Goal: Obtain resource: Download file/media

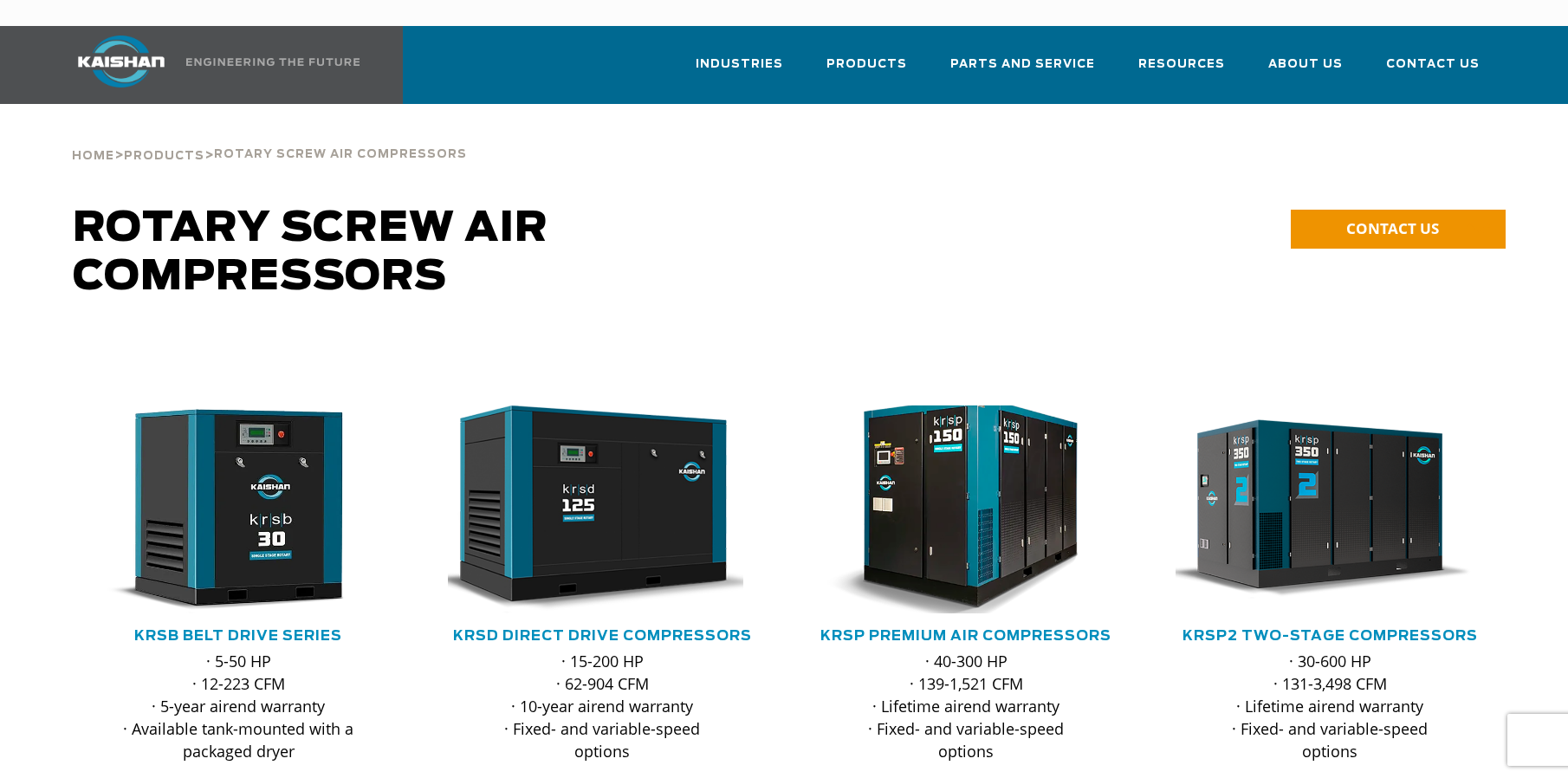
click at [973, 447] on img at bounding box center [952, 509] width 339 height 228
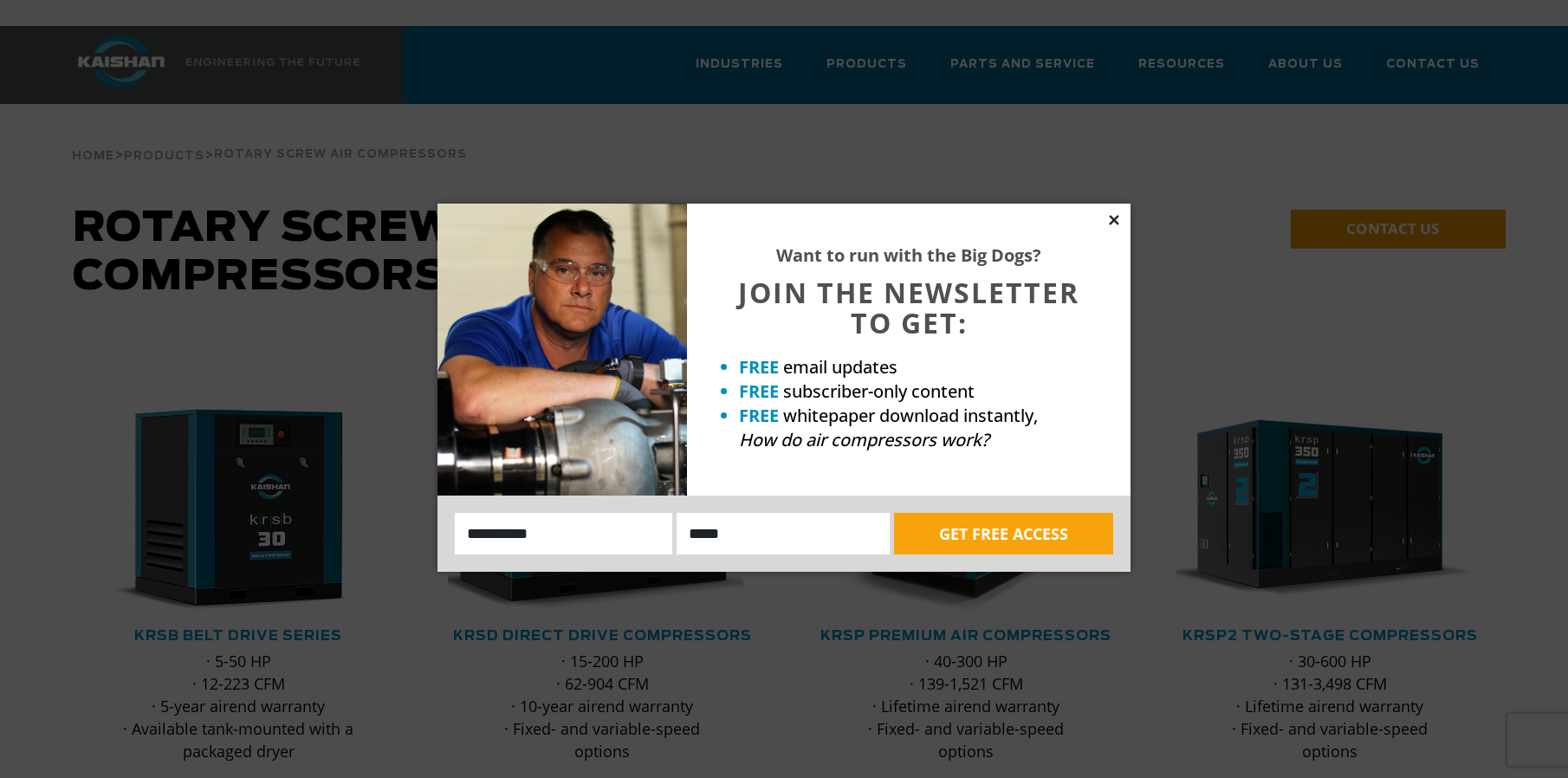
click at [1111, 219] on icon at bounding box center [1113, 219] width 15 height 15
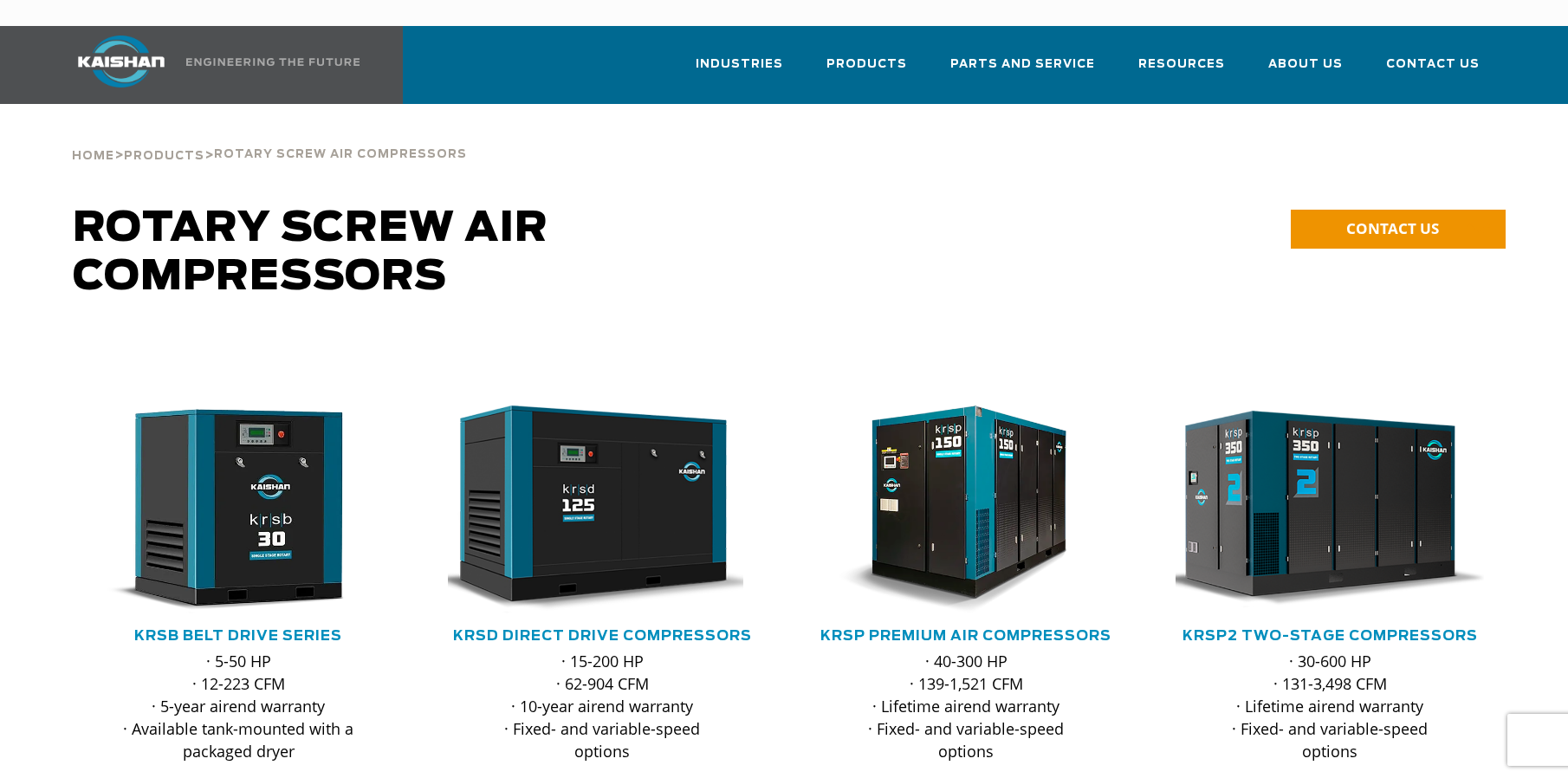
click at [1315, 499] on img at bounding box center [1316, 509] width 339 height 228
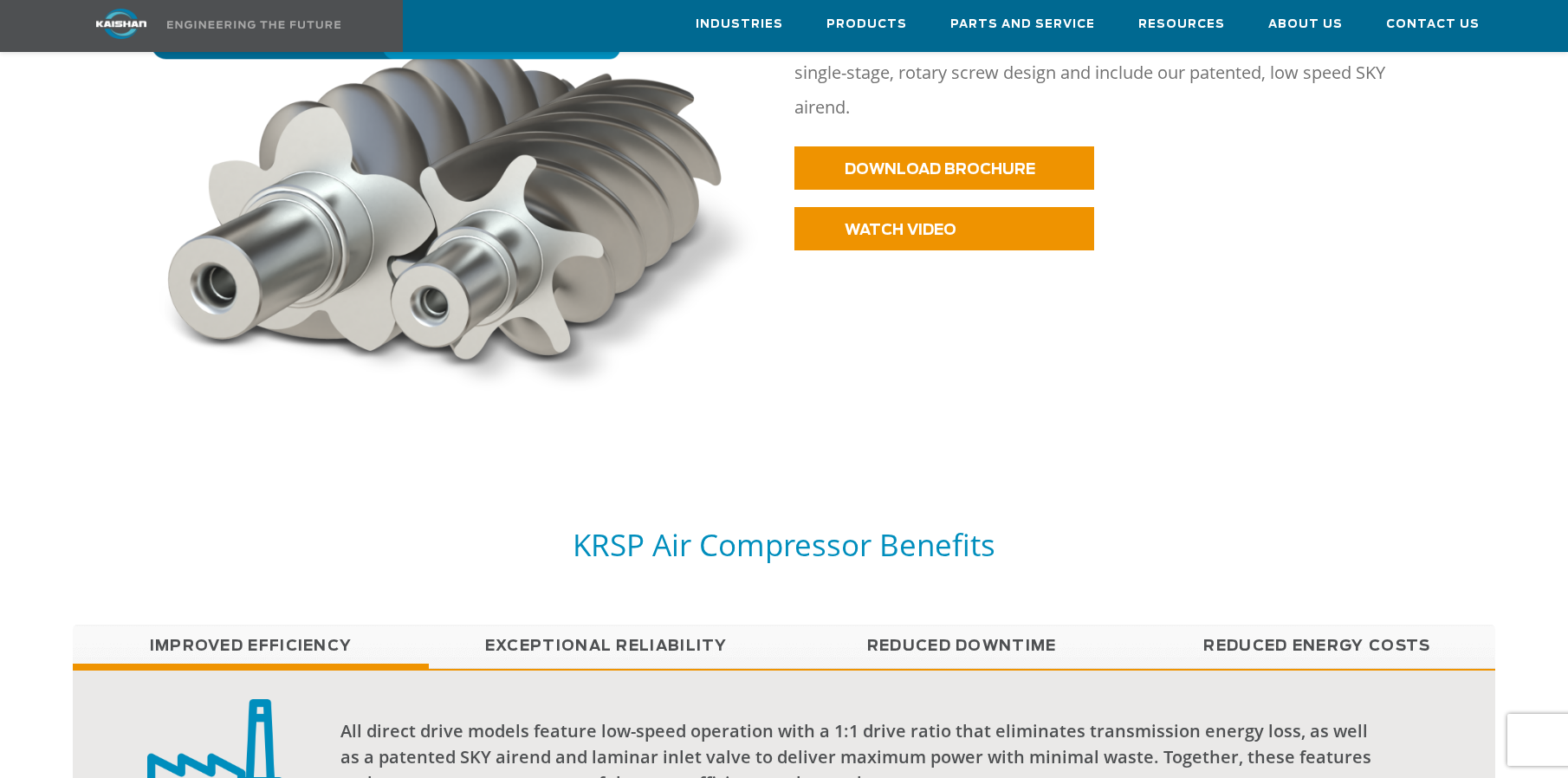
scroll to position [1126, 0]
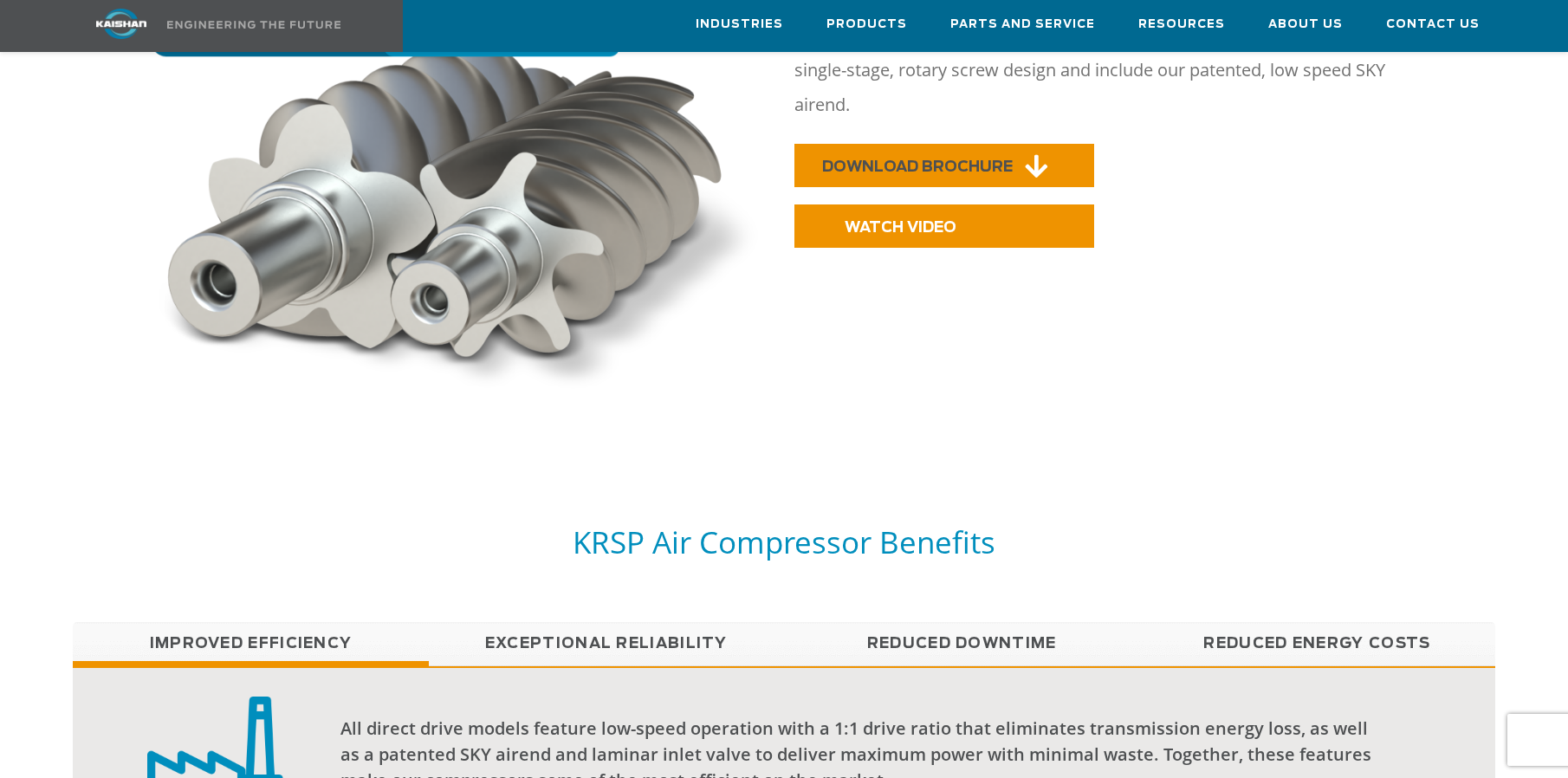
click at [935, 159] on span "DOWNLOAD BROCHURE" at bounding box center [916, 167] width 190 height 15
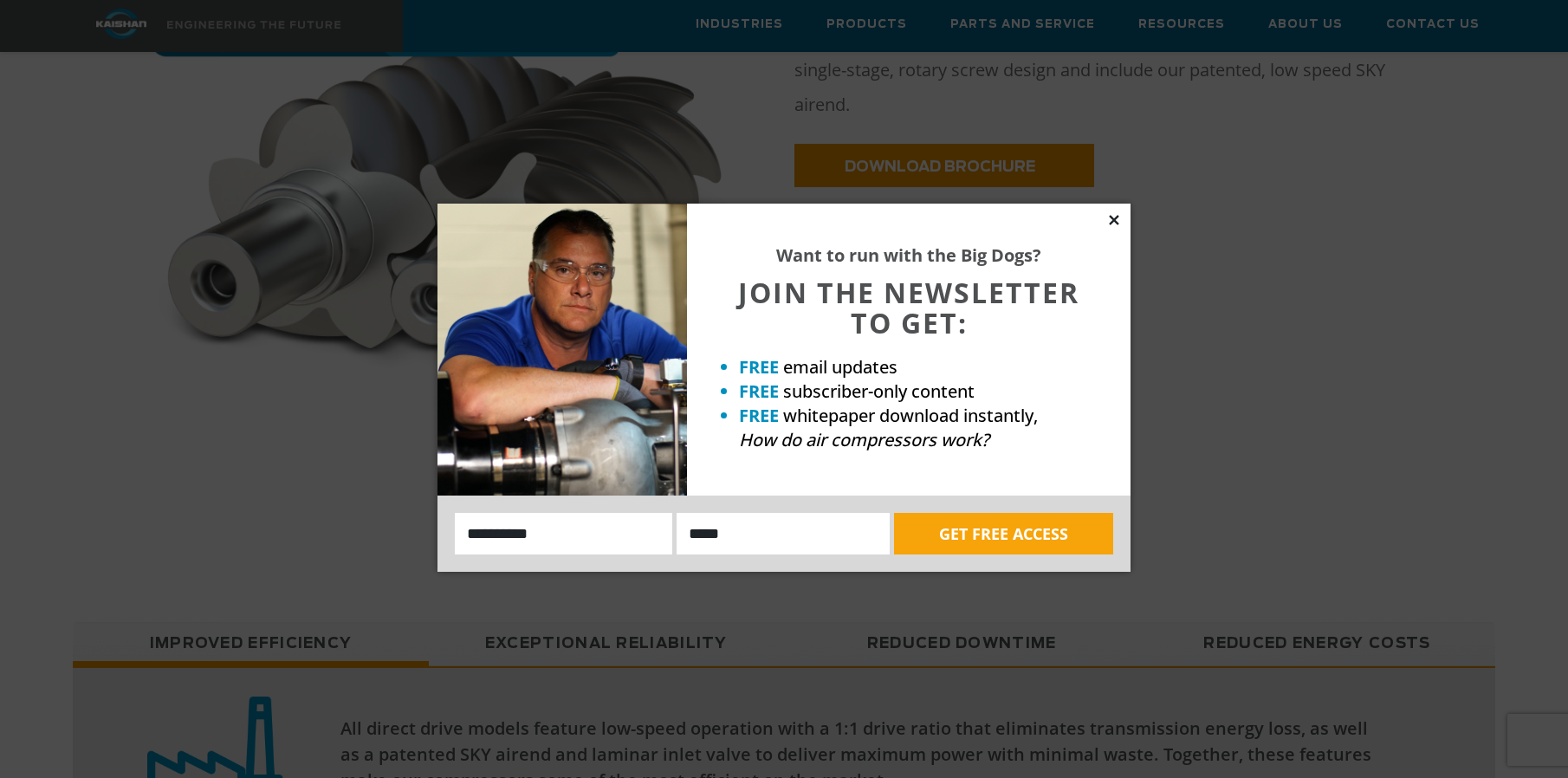
click at [1111, 218] on icon at bounding box center [1113, 219] width 9 height 9
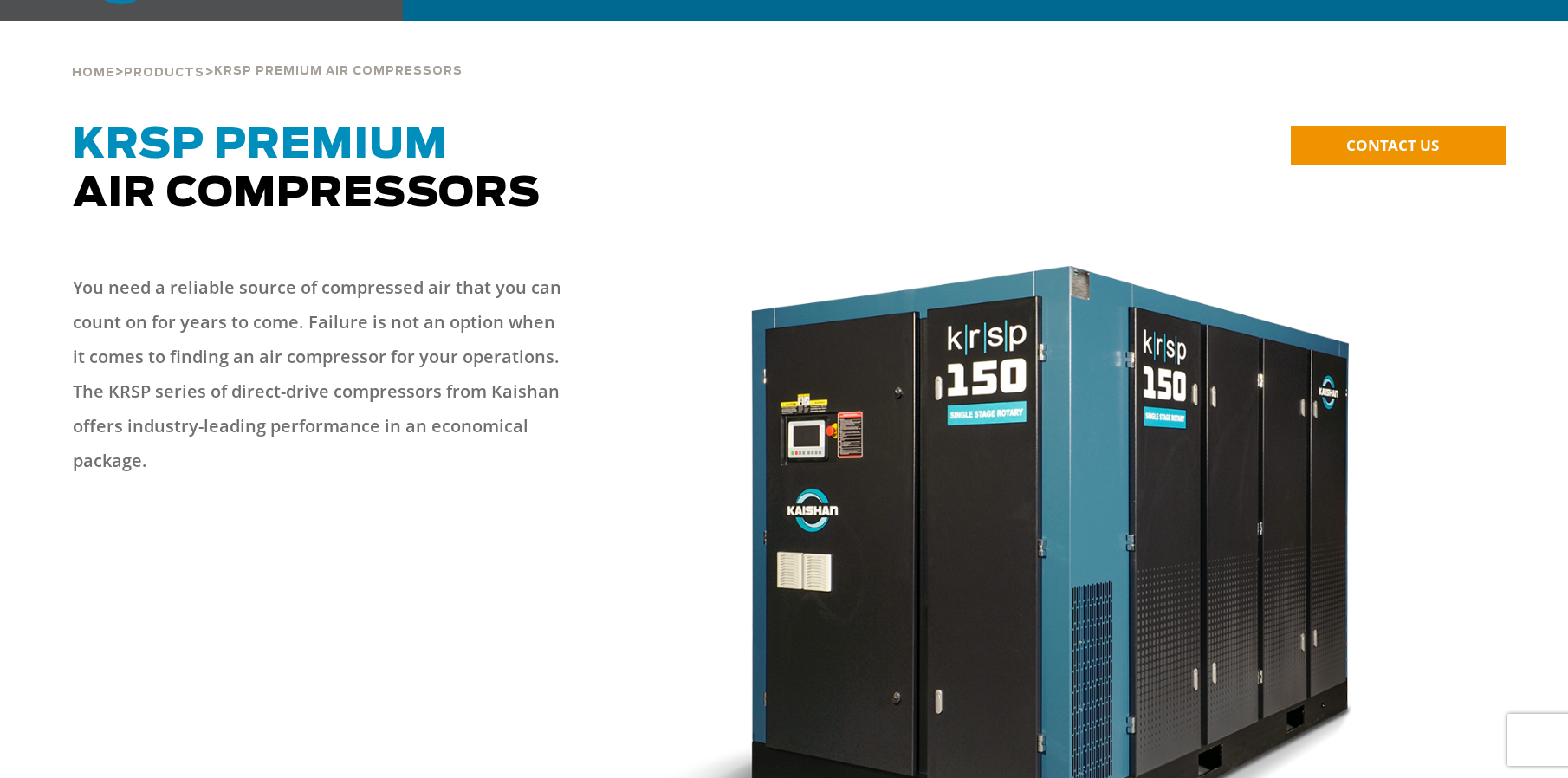
scroll to position [0, 0]
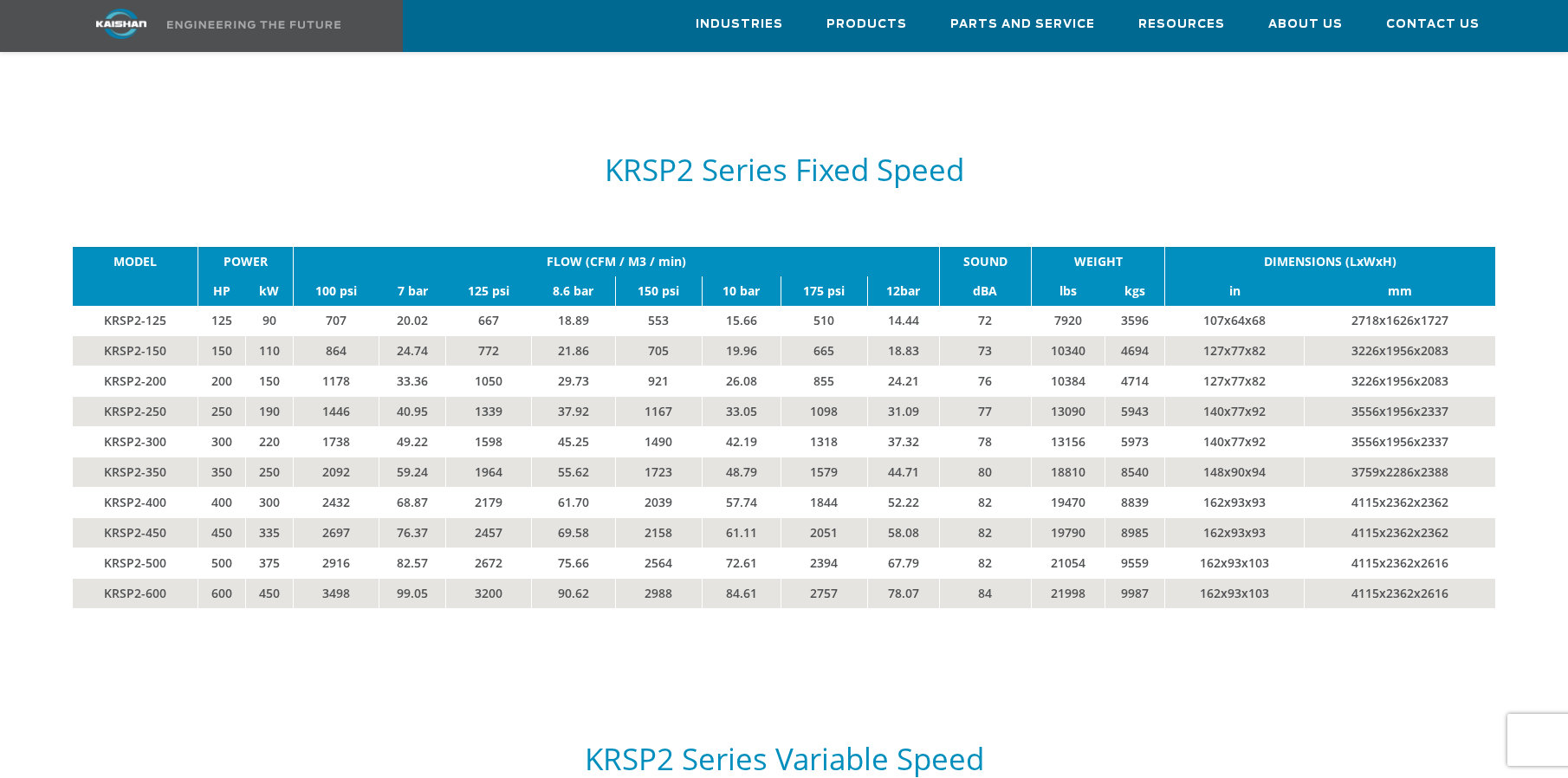
scroll to position [2945, 0]
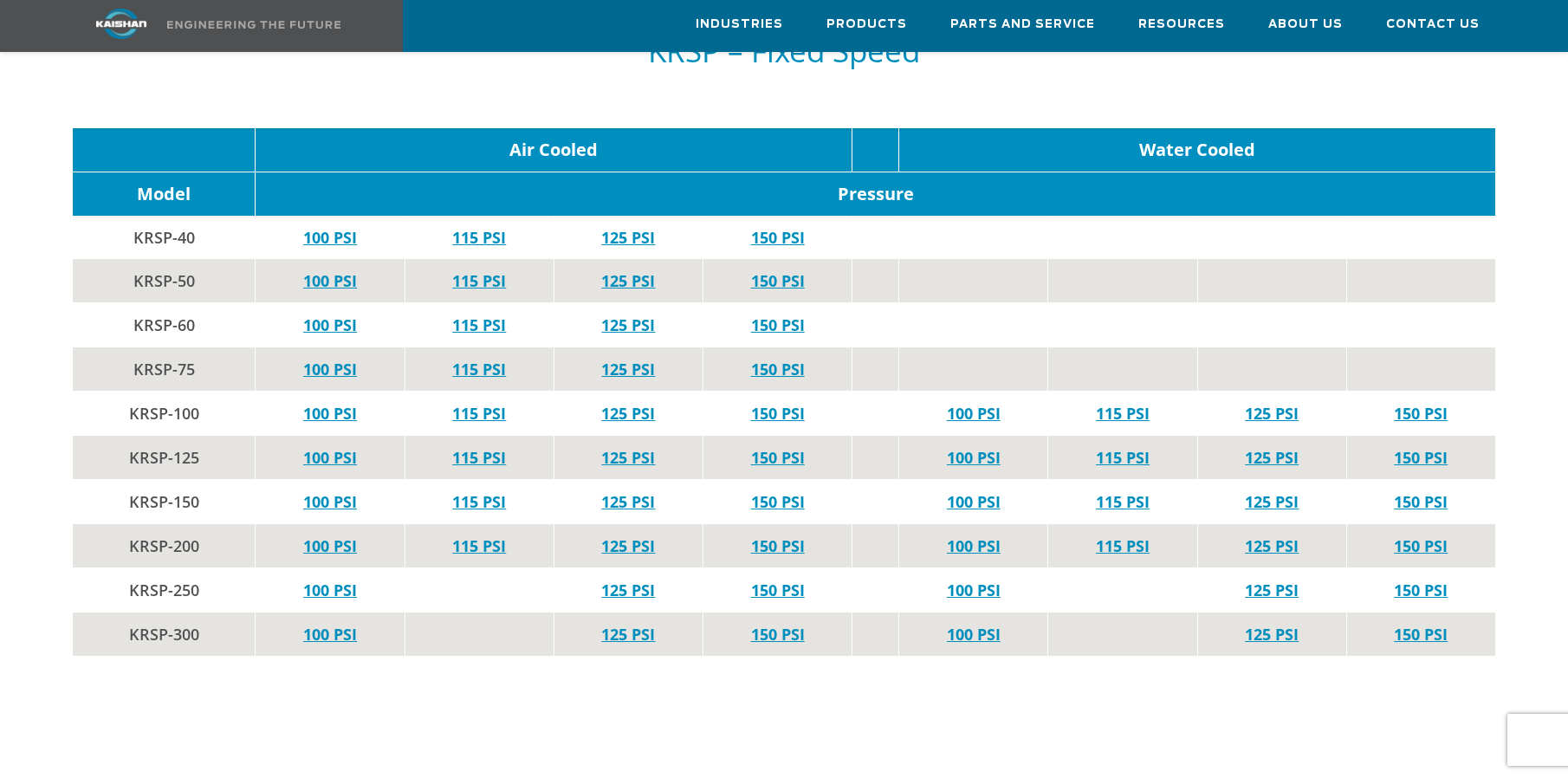
scroll to position [3291, 0]
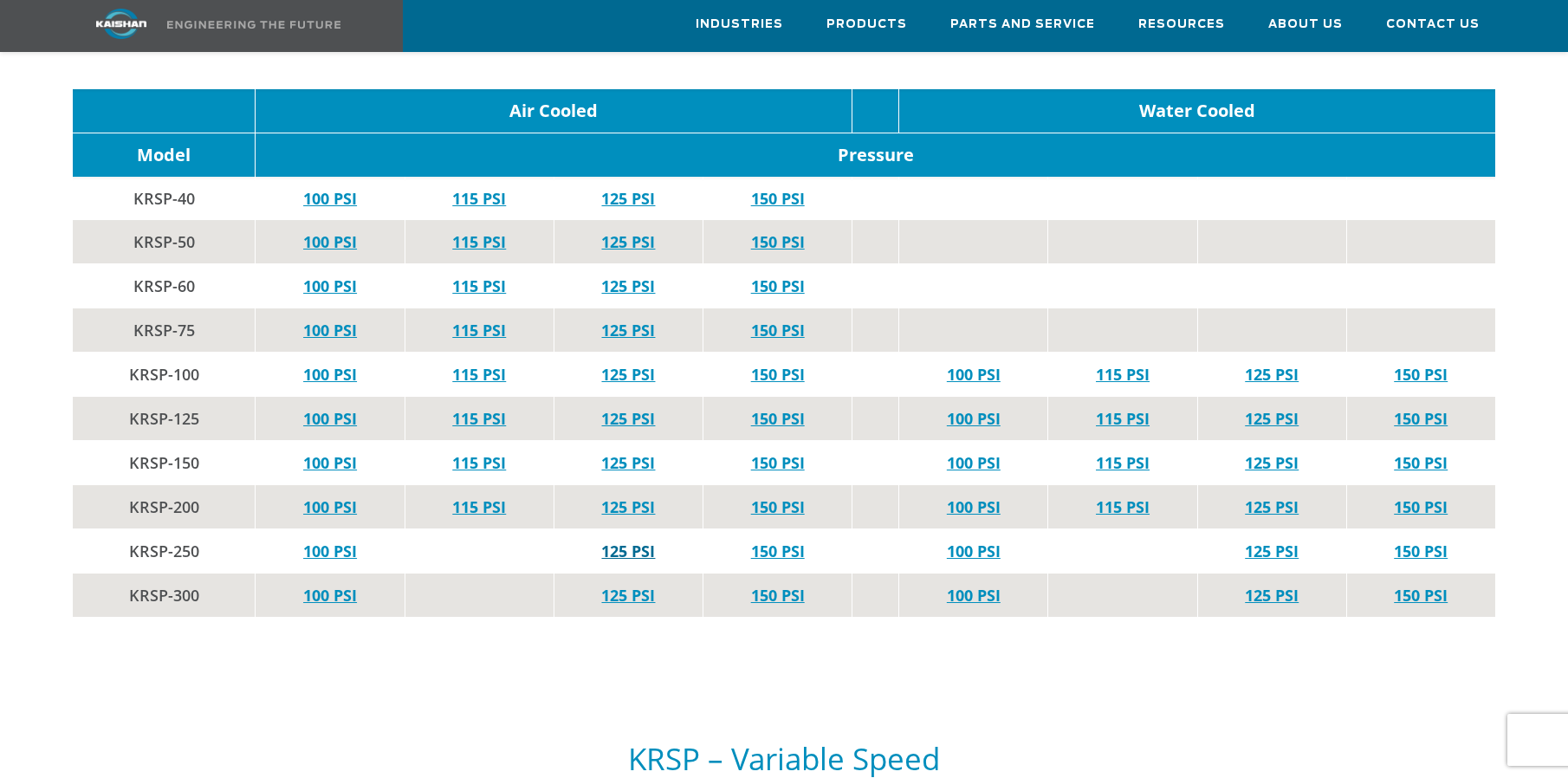
click at [622, 541] on link "125 PSI" at bounding box center [628, 551] width 54 height 21
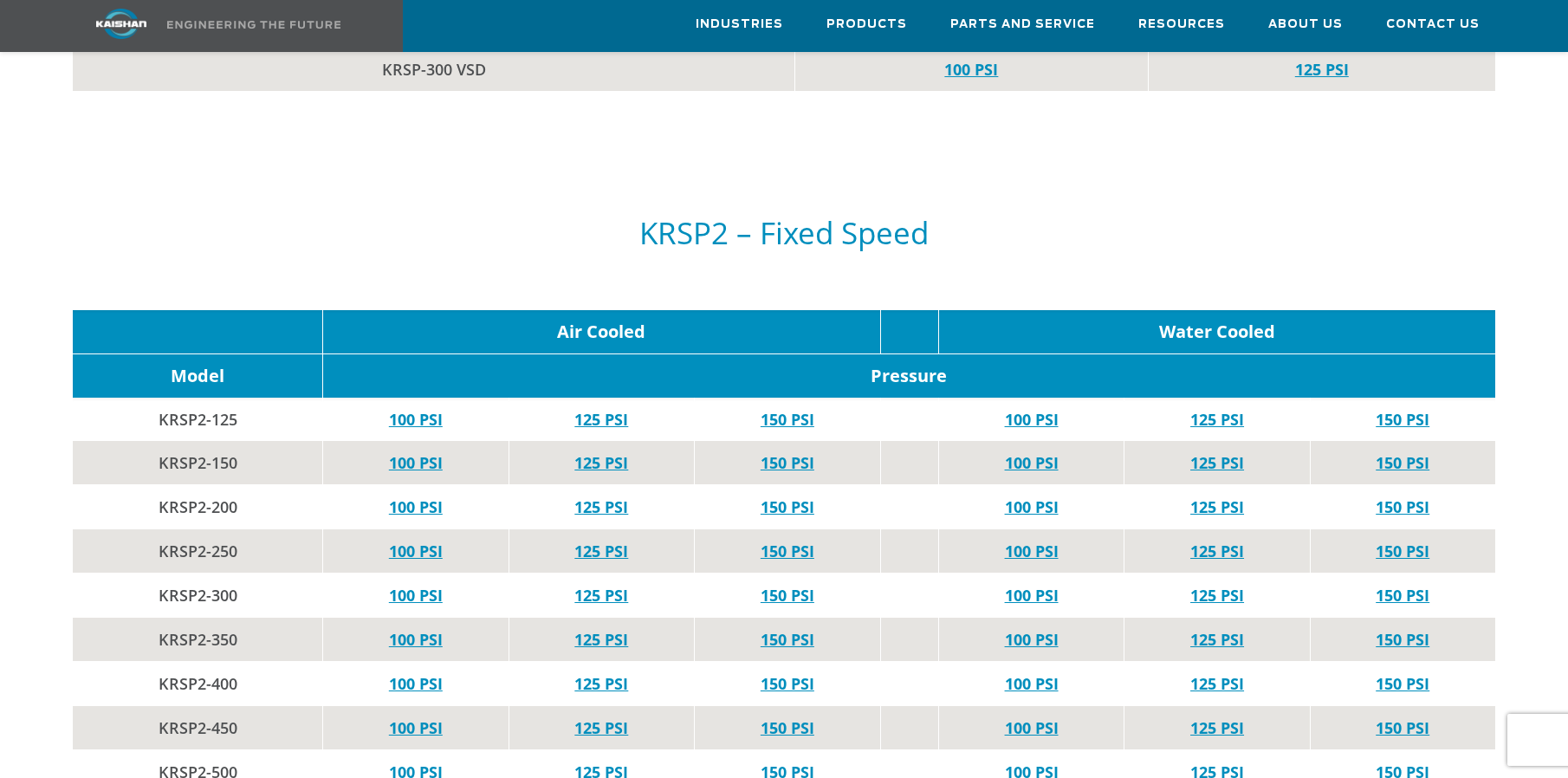
scroll to position [4676, 0]
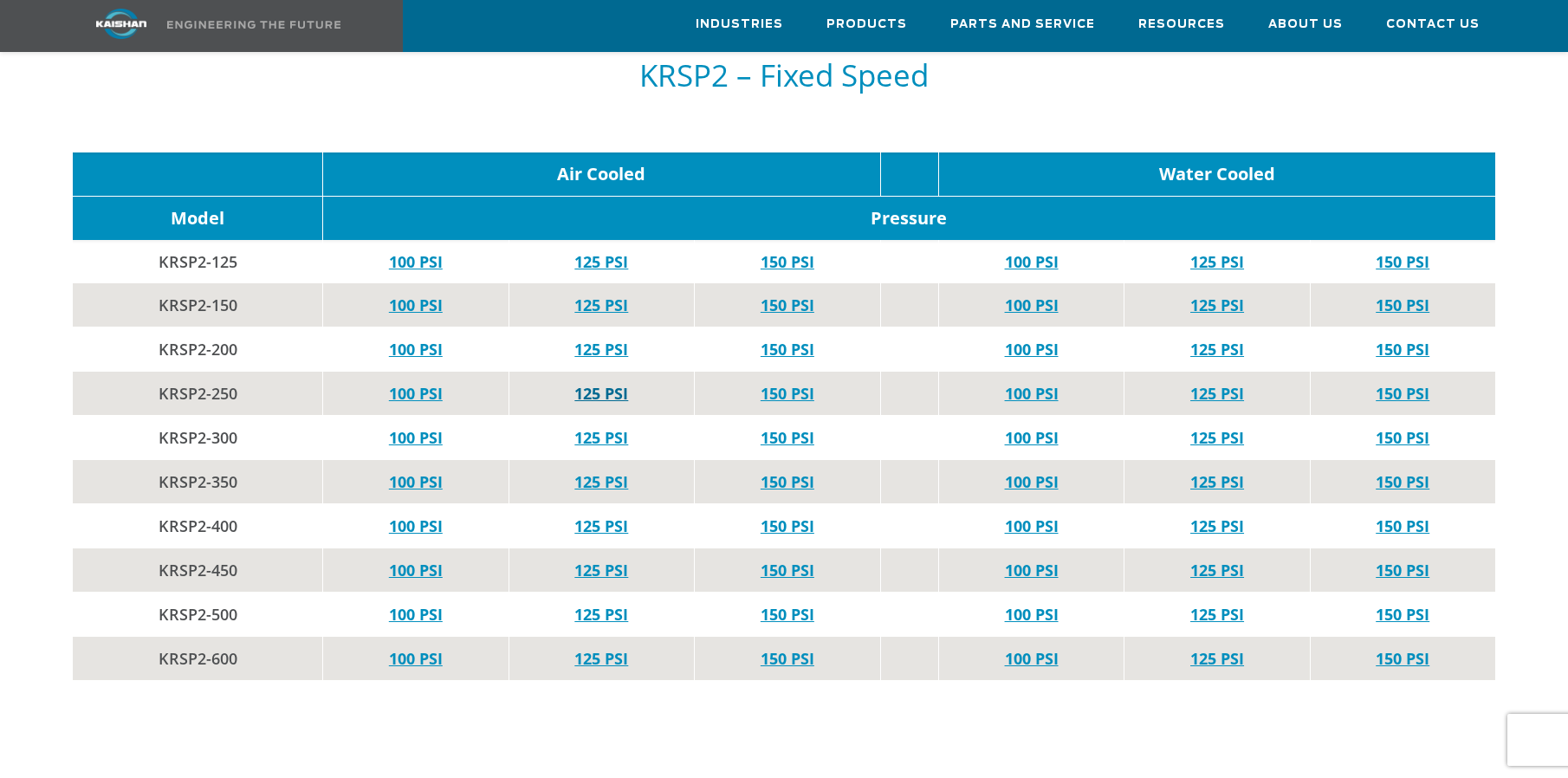
click at [602, 383] on link "125 PSI" at bounding box center [601, 393] width 54 height 21
